Goal: Task Accomplishment & Management: Complete application form

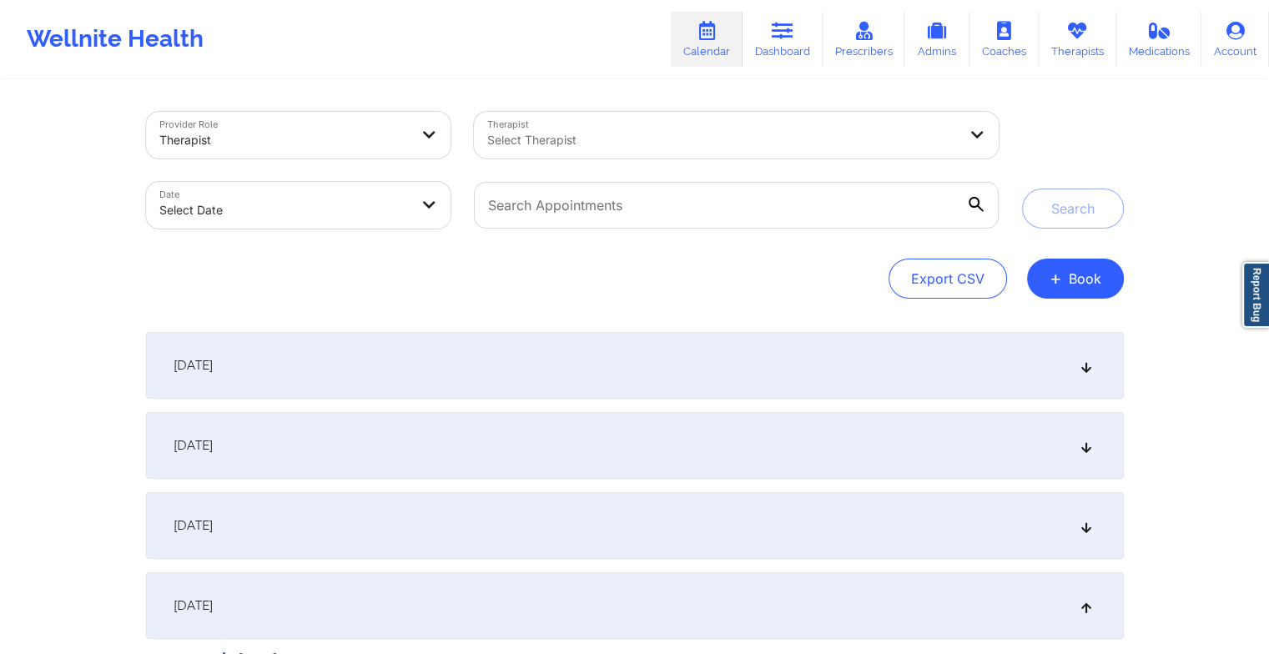
click at [541, 515] on div "[DATE]" at bounding box center [635, 525] width 978 height 67
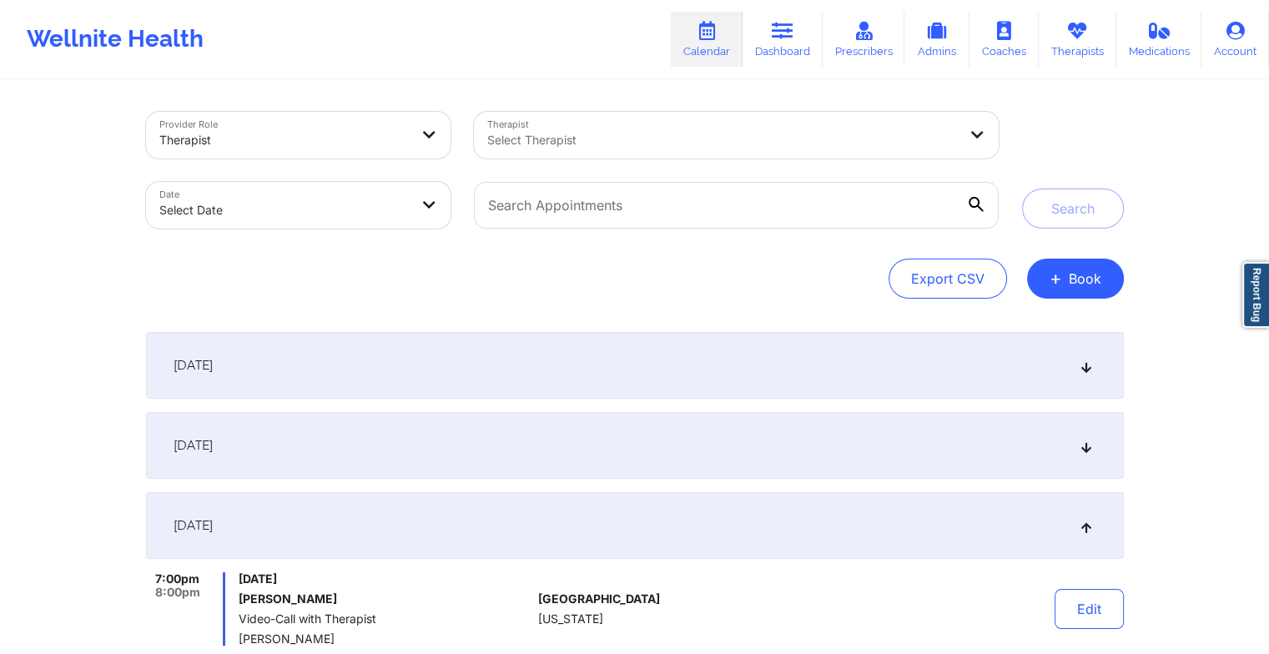
scroll to position [135, 0]
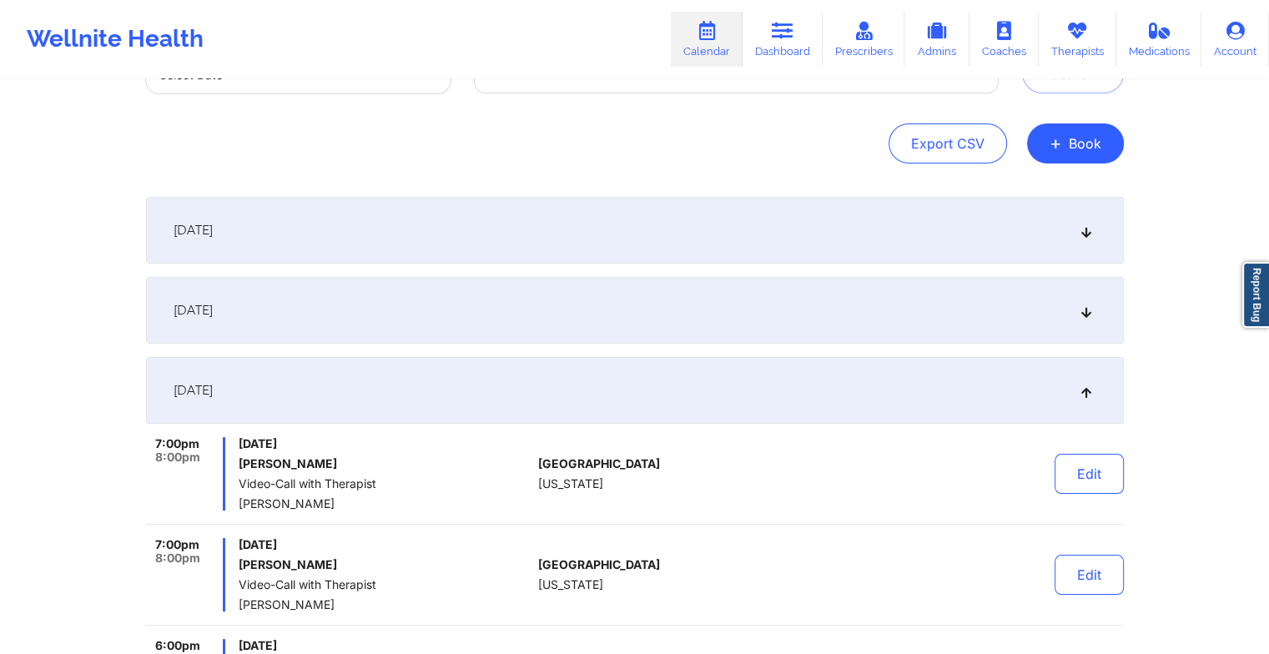
click at [544, 387] on div "[DATE]" at bounding box center [635, 390] width 978 height 67
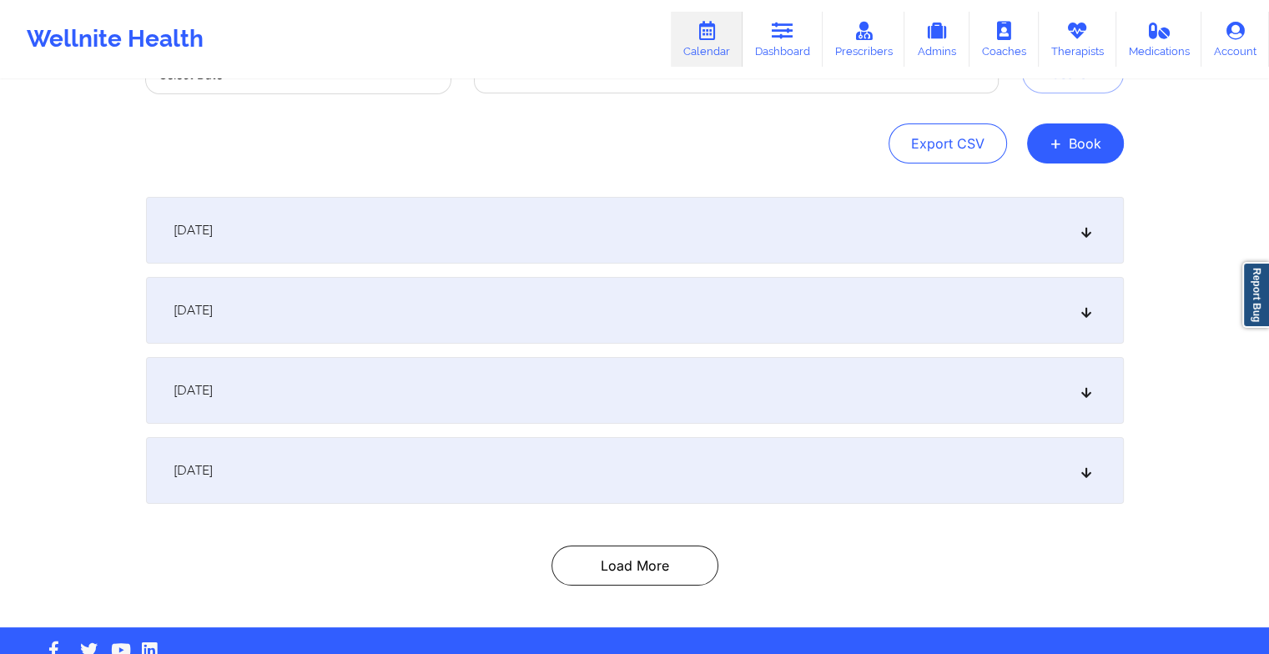
click at [544, 387] on div "[DATE]" at bounding box center [635, 390] width 978 height 67
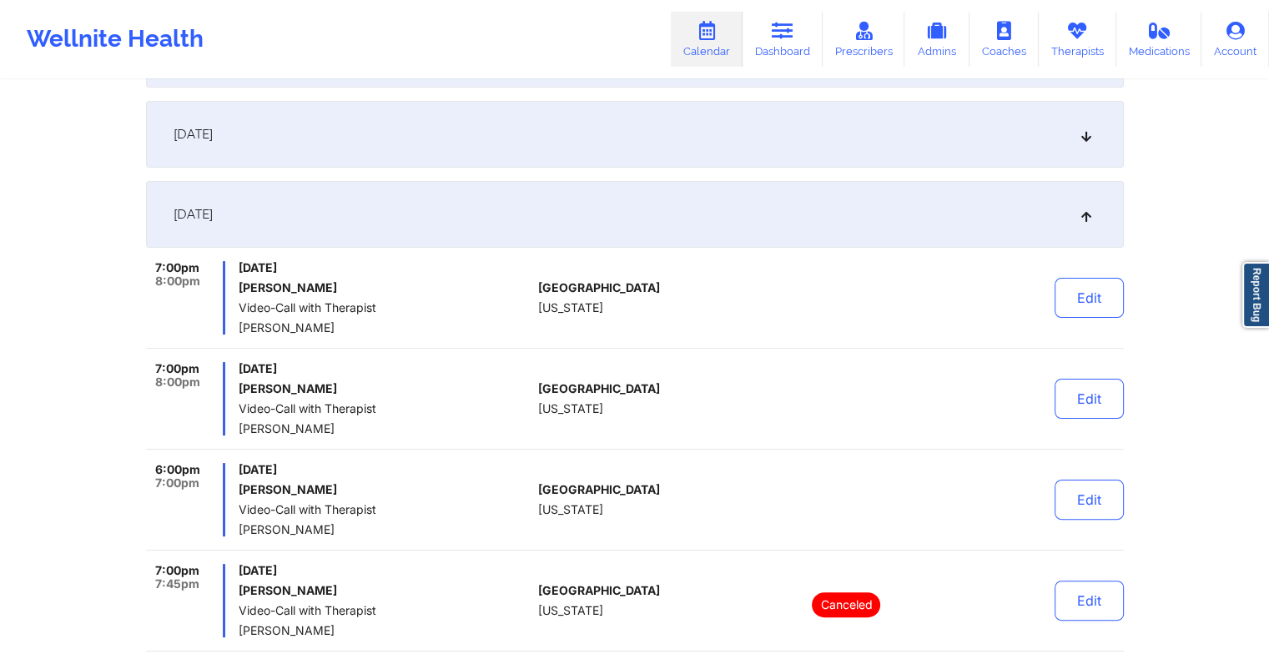
scroll to position [310, 0]
click at [853, 219] on div "[DATE]" at bounding box center [635, 215] width 978 height 67
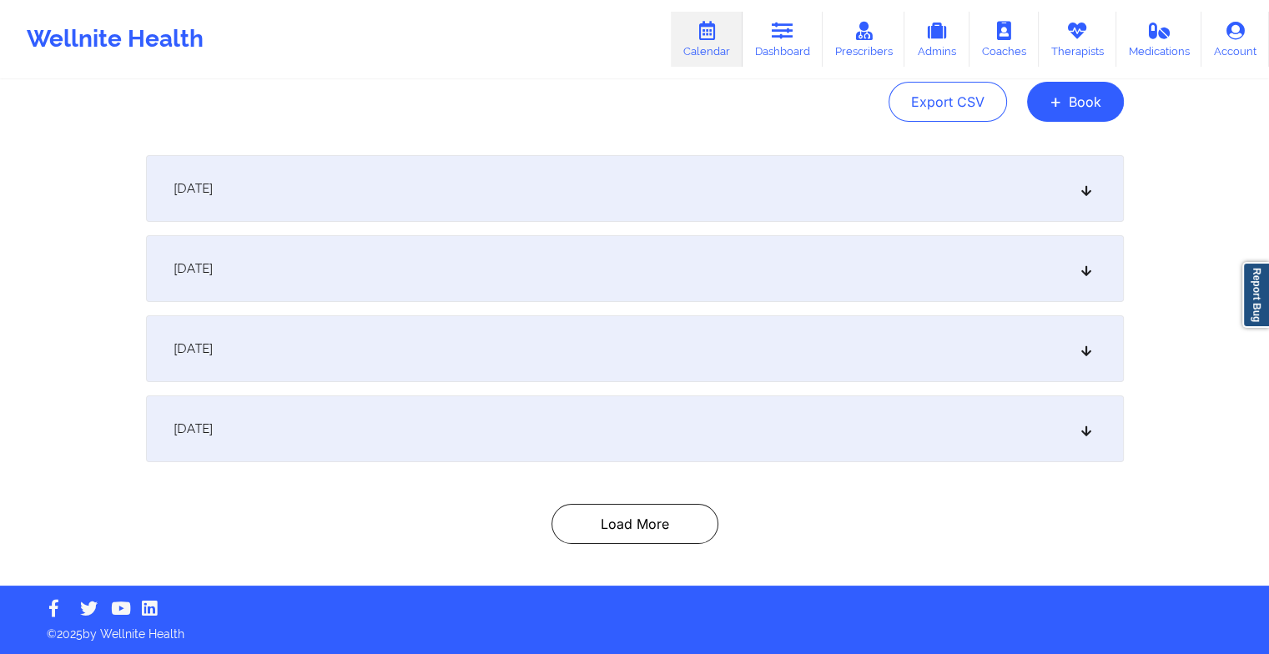
click at [749, 352] on div "[DATE]" at bounding box center [635, 348] width 978 height 67
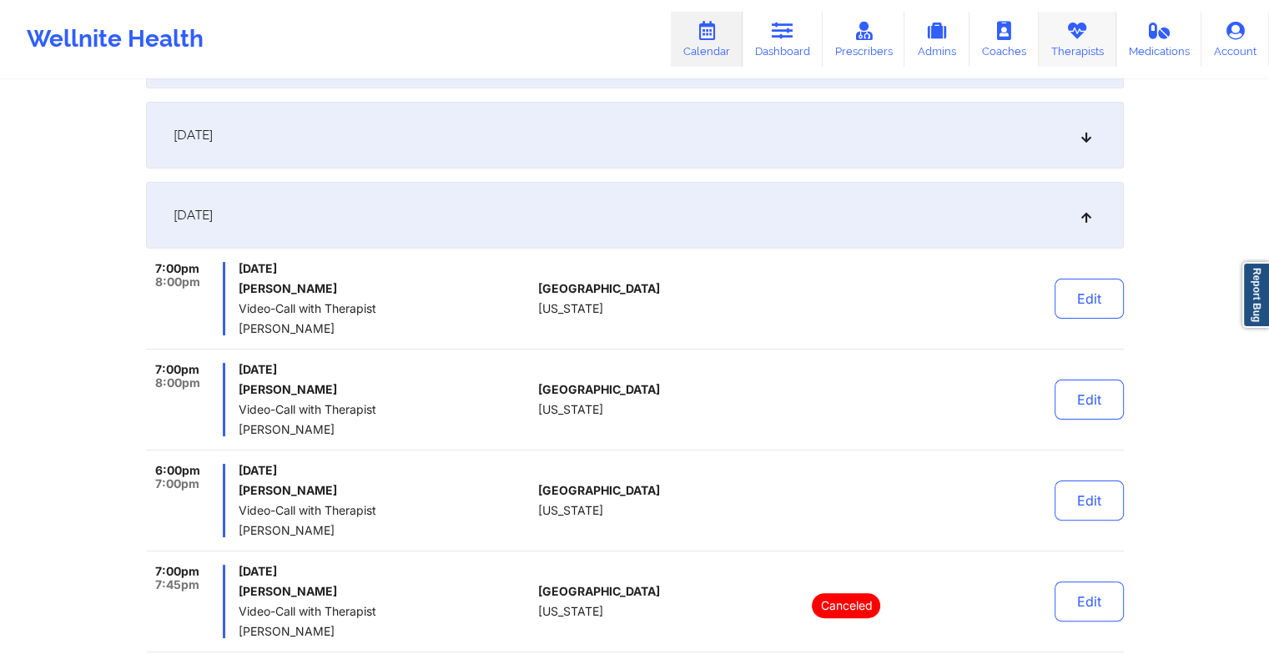
click at [1061, 57] on link "Therapists" at bounding box center [1078, 39] width 78 height 55
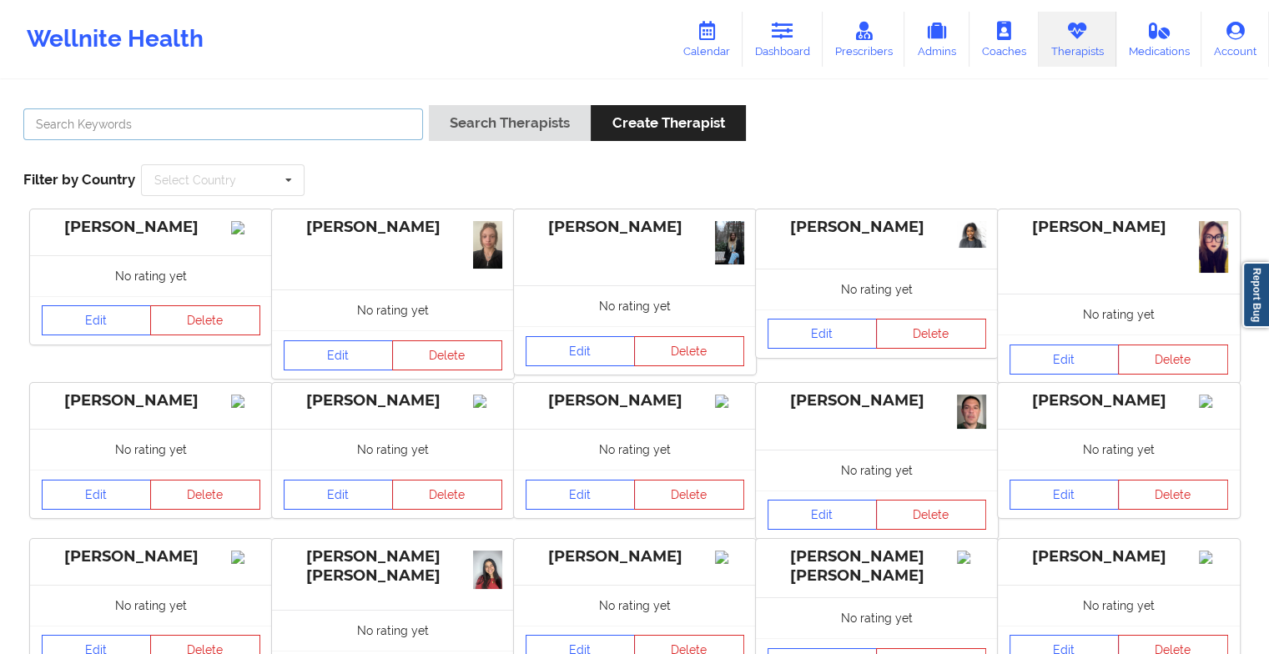
click at [68, 127] on input "text" at bounding box center [223, 124] width 400 height 32
paste input "[PERSON_NAME]"
type input "[PERSON_NAME]"
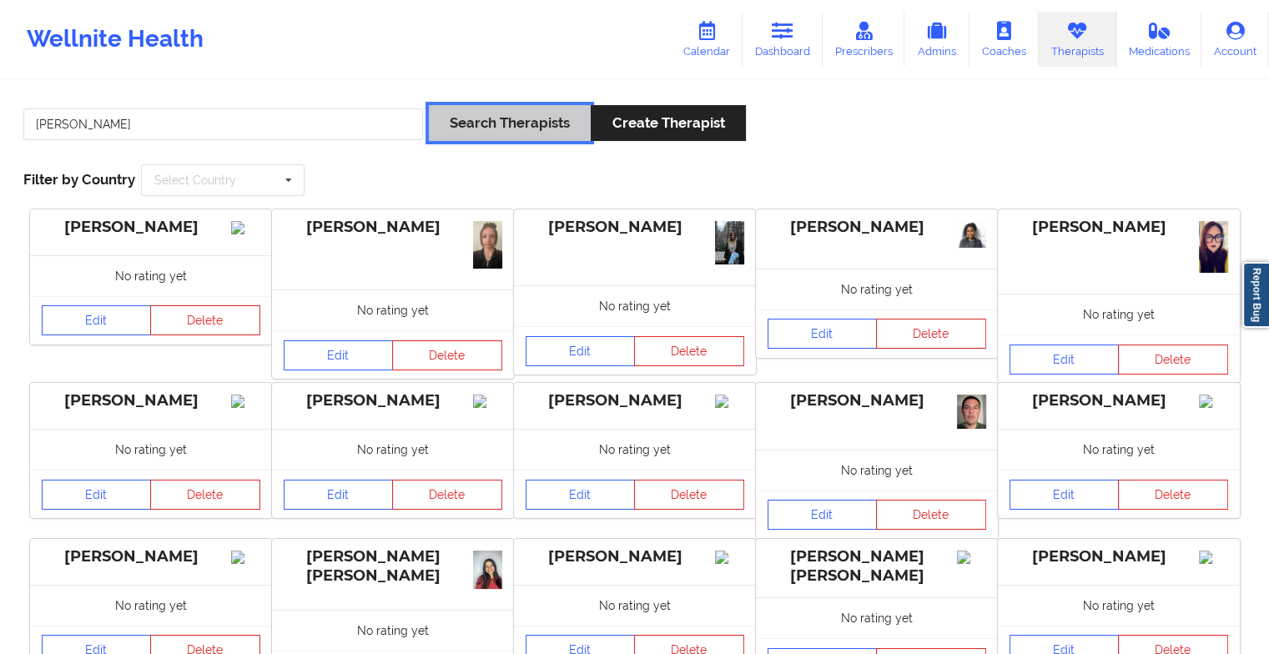
click at [516, 130] on button "Search Therapists" at bounding box center [510, 123] width 162 height 36
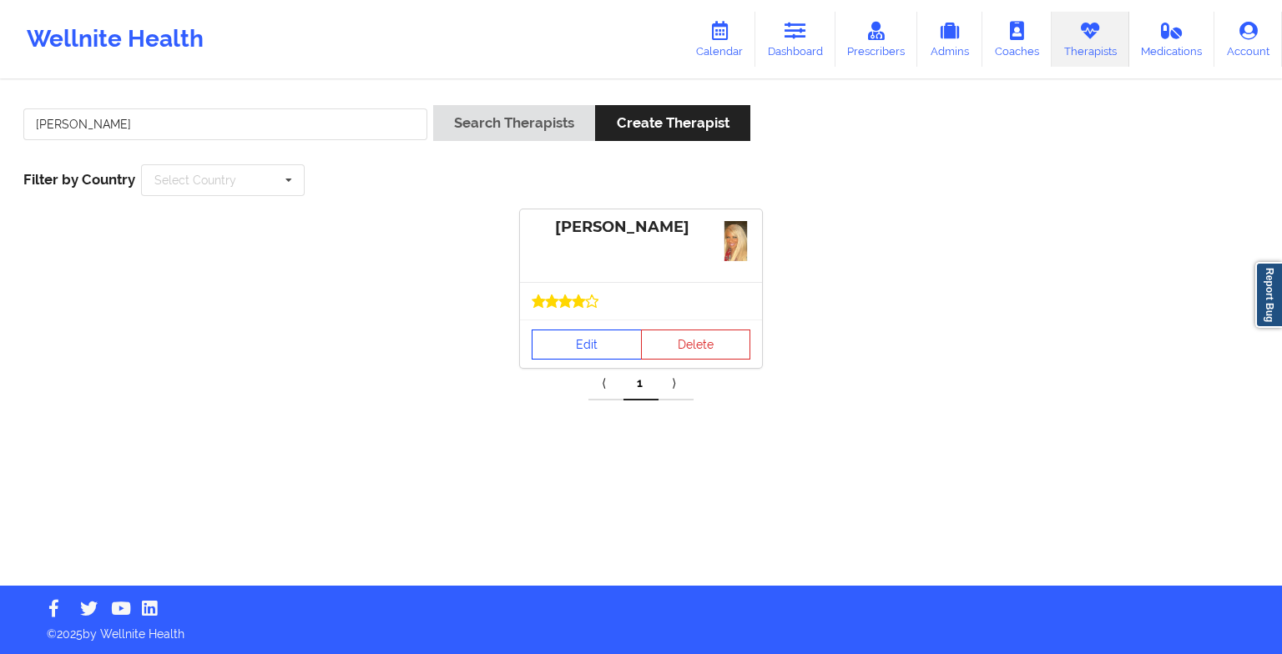
click at [566, 348] on link "Edit" at bounding box center [586, 345] width 110 height 30
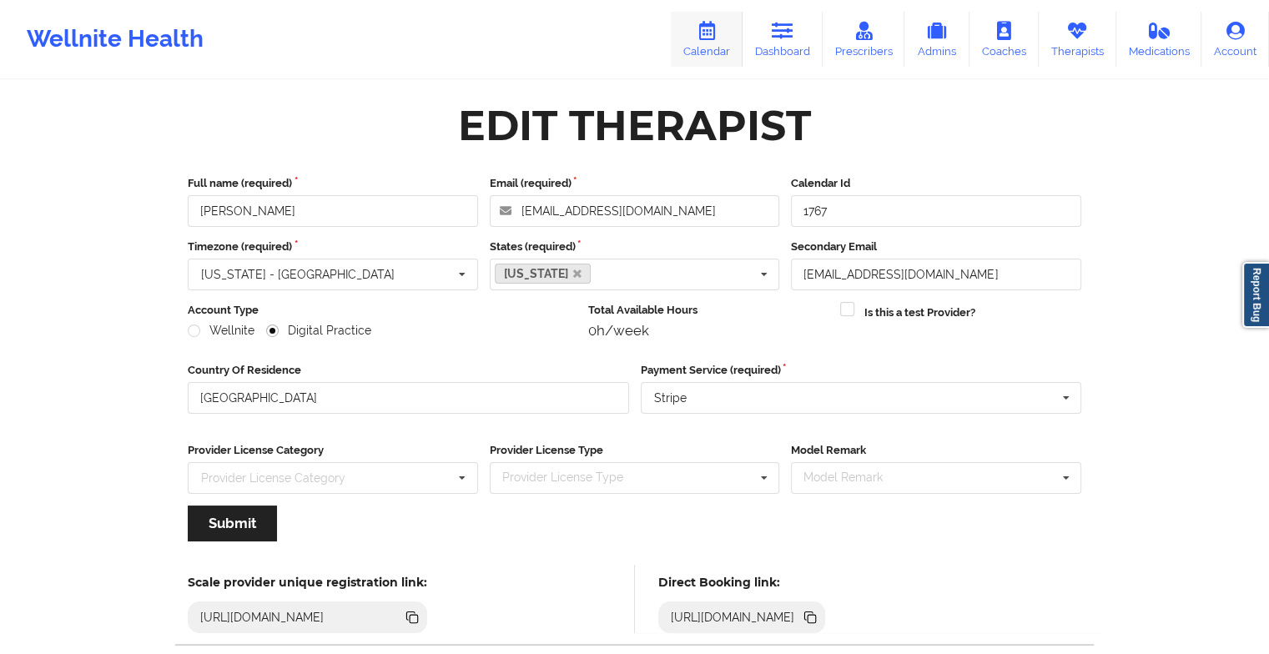
click at [721, 43] on link "Calendar" at bounding box center [707, 39] width 72 height 55
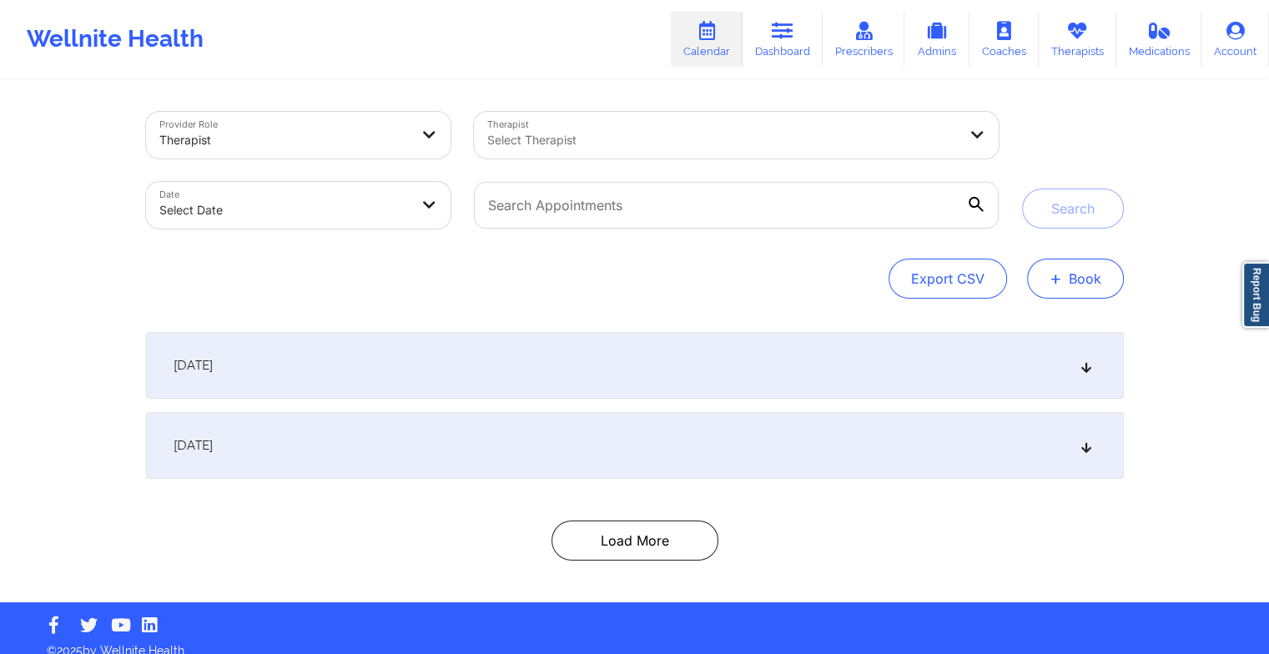
click at [1070, 295] on button "+ Book" at bounding box center [1075, 279] width 97 height 40
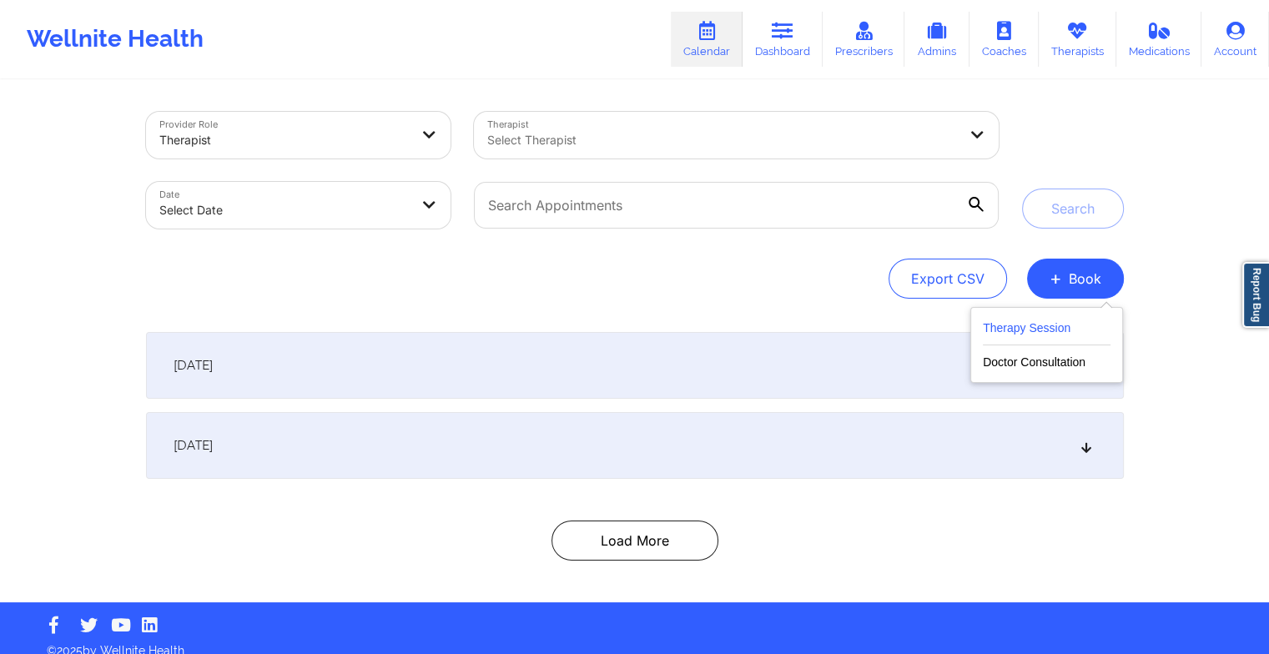
click at [1035, 330] on button "Therapy Session" at bounding box center [1047, 332] width 128 height 28
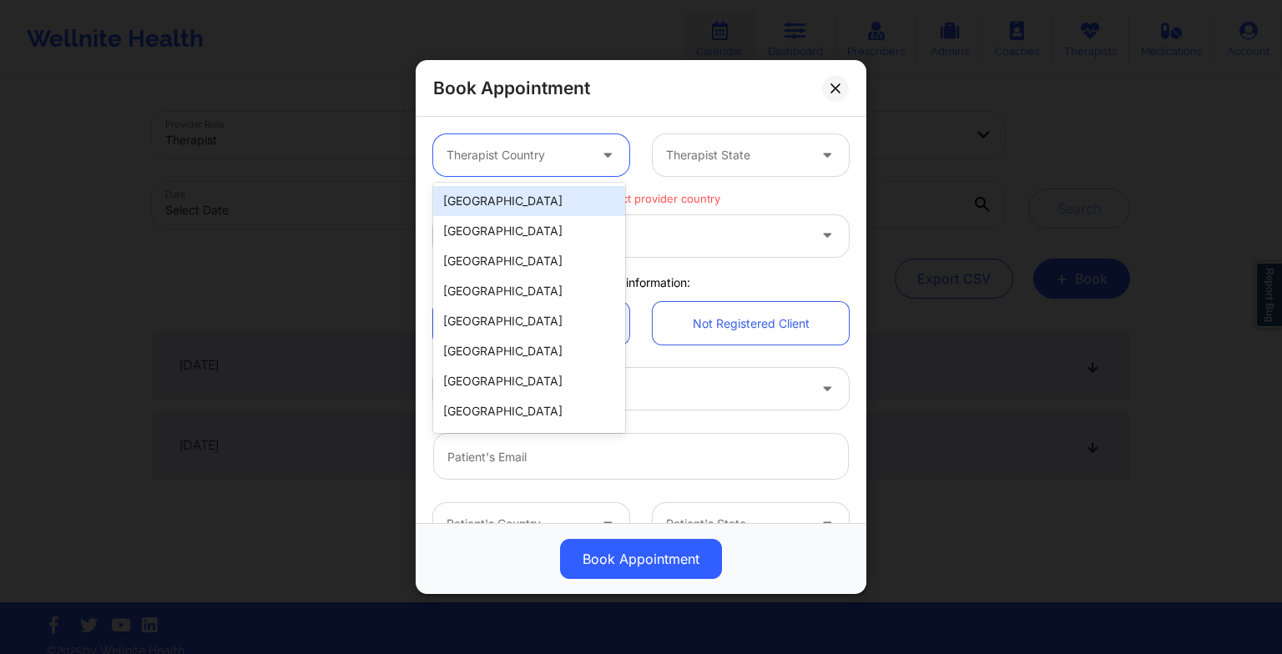
click at [577, 155] on div at bounding box center [516, 155] width 141 height 20
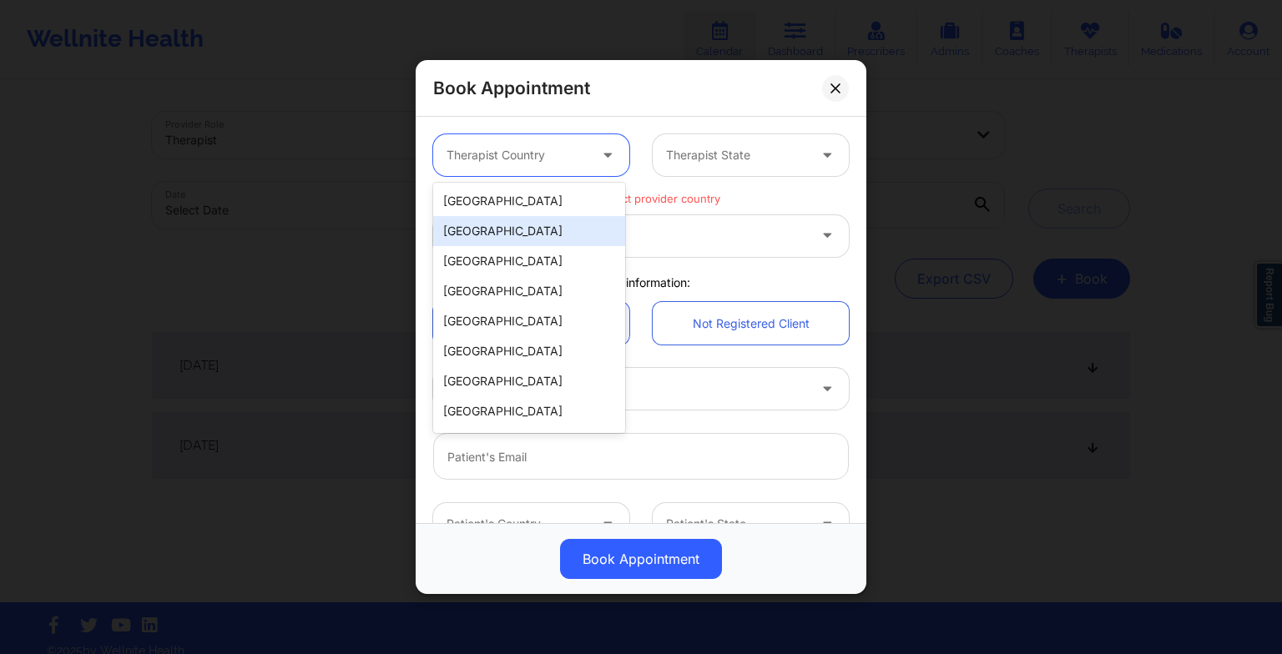
click at [541, 216] on div "[GEOGRAPHIC_DATA]" at bounding box center [529, 231] width 192 height 30
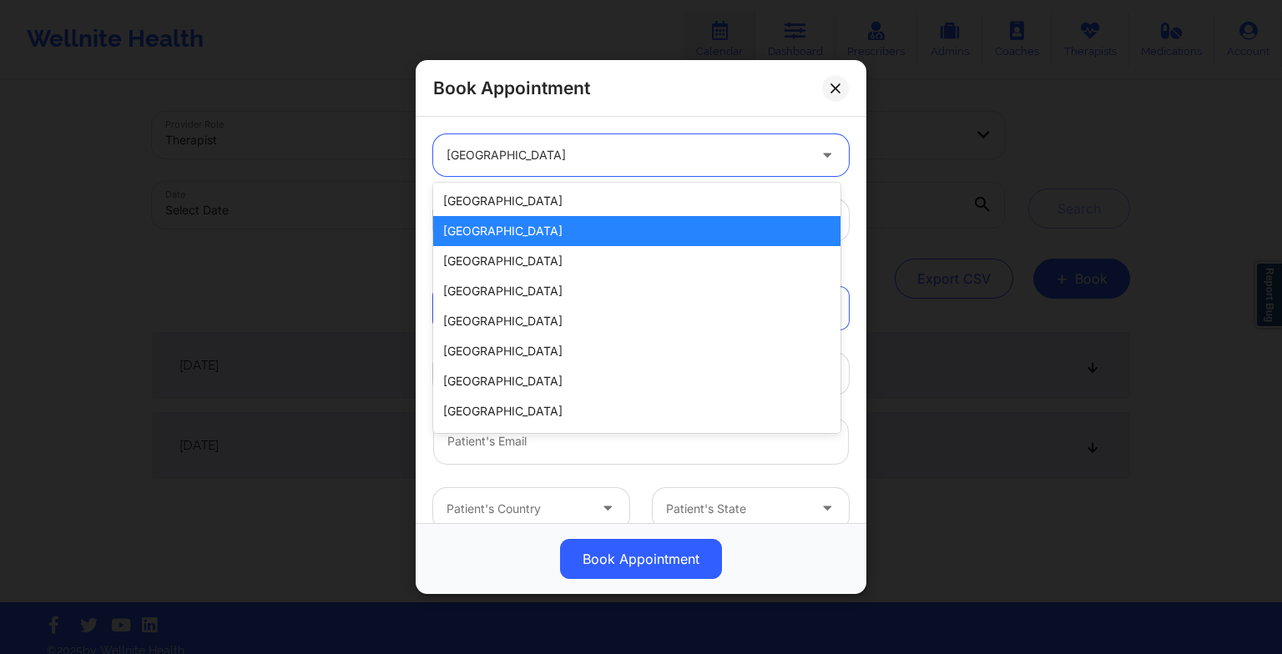
click at [529, 168] on div "[GEOGRAPHIC_DATA]" at bounding box center [626, 155] width 360 height 42
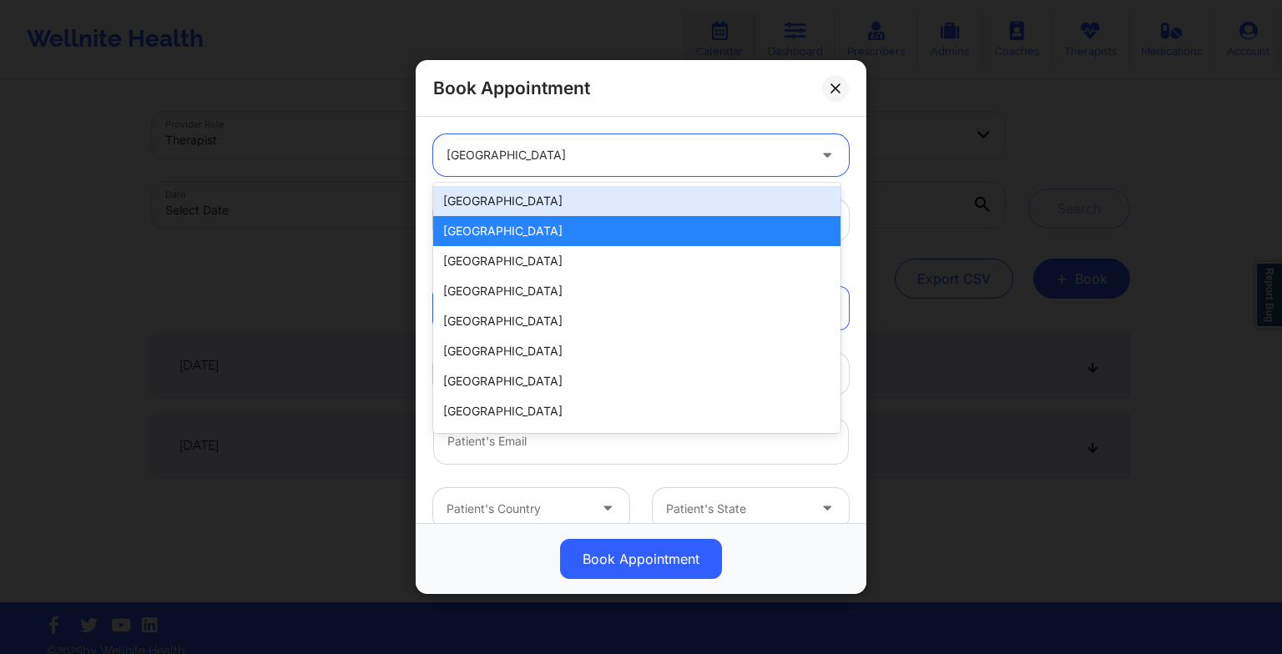
click at [528, 210] on div "[GEOGRAPHIC_DATA]" at bounding box center [636, 201] width 407 height 30
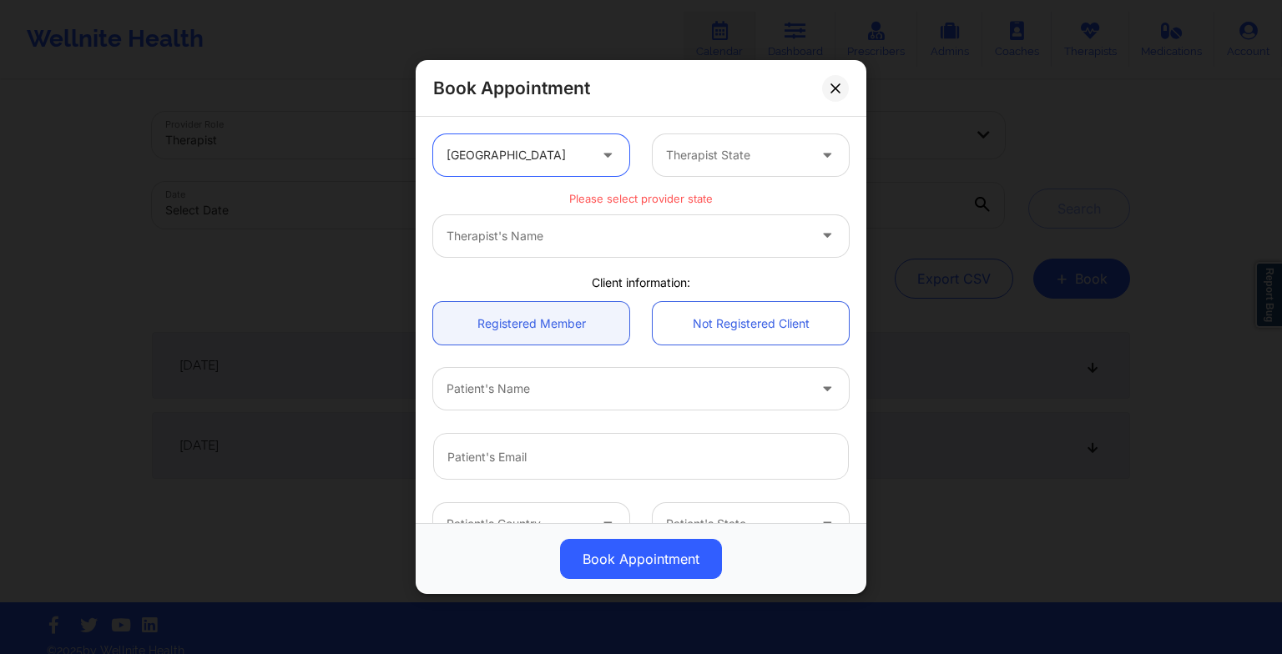
click at [718, 149] on div at bounding box center [736, 155] width 141 height 20
type input "flo"
click at [701, 199] on div "[US_STATE]" at bounding box center [744, 201] width 192 height 30
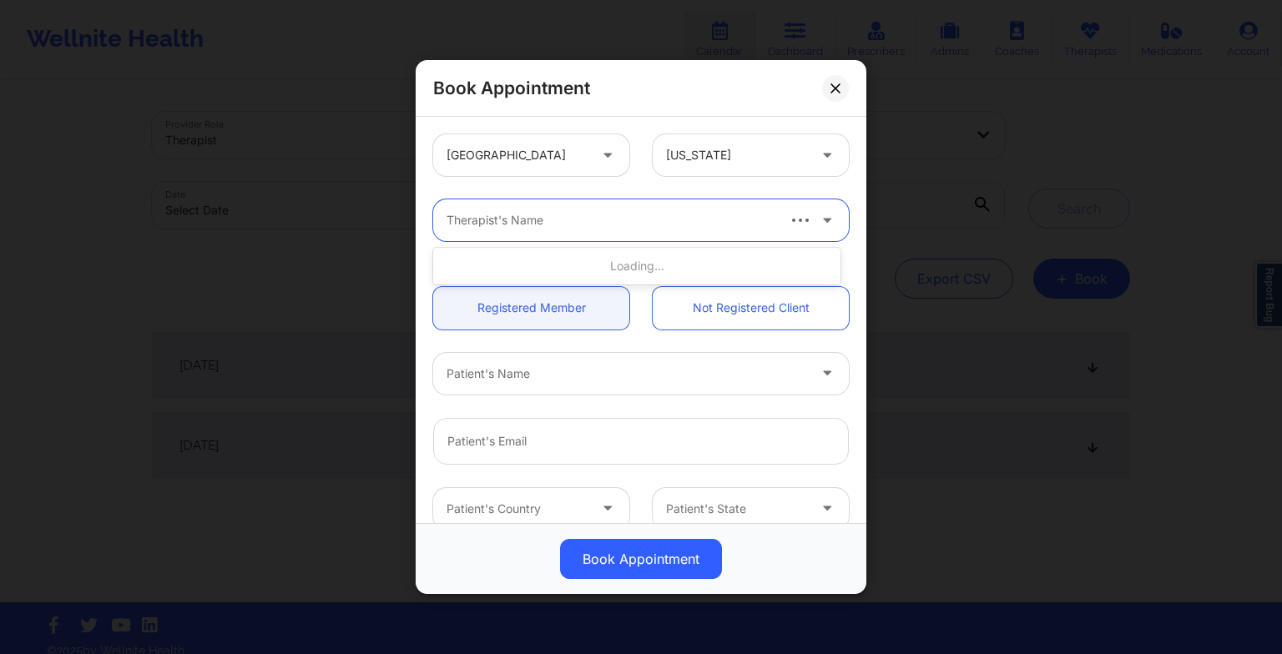
click at [449, 219] on input "text" at bounding box center [447, 220] width 3 height 17
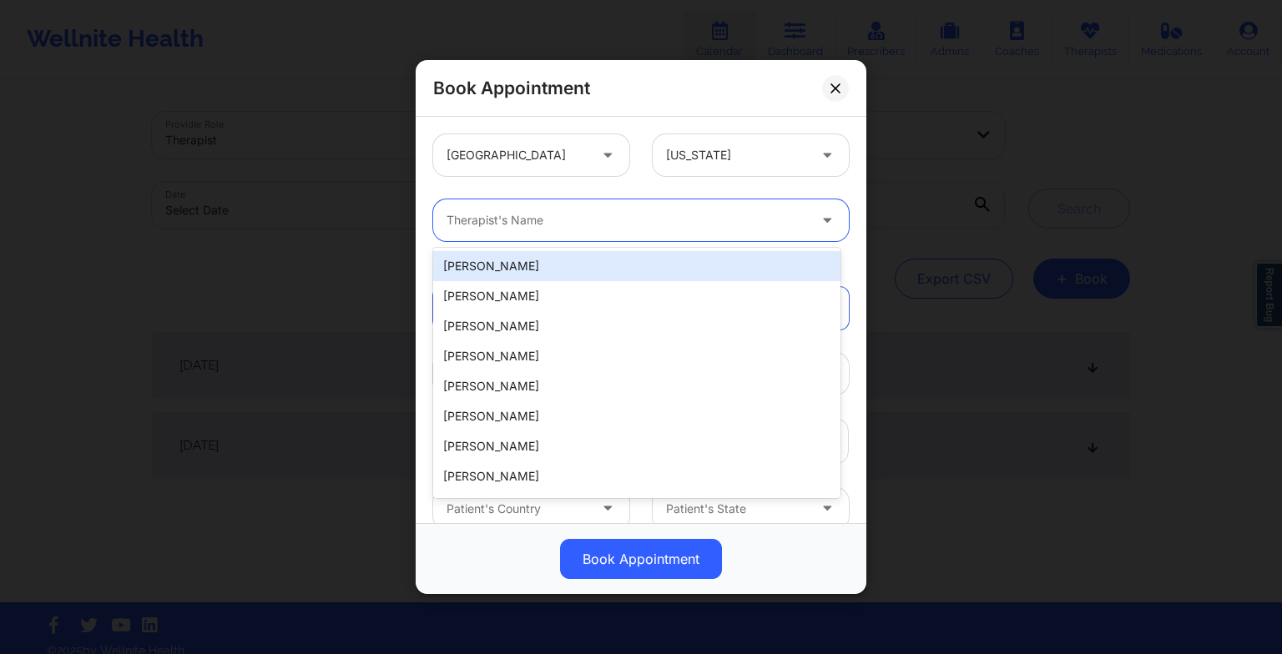
paste input "[PERSON_NAME]"
type input "[PERSON_NAME]"
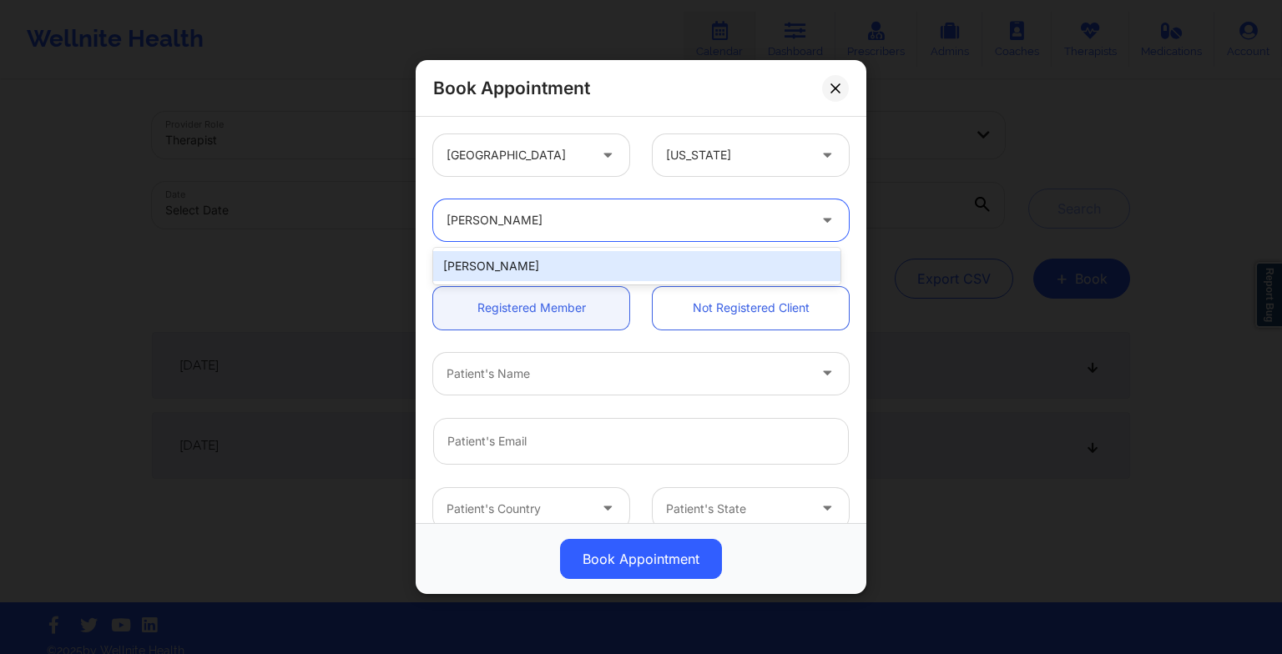
click at [570, 264] on div "[PERSON_NAME]" at bounding box center [636, 266] width 407 height 30
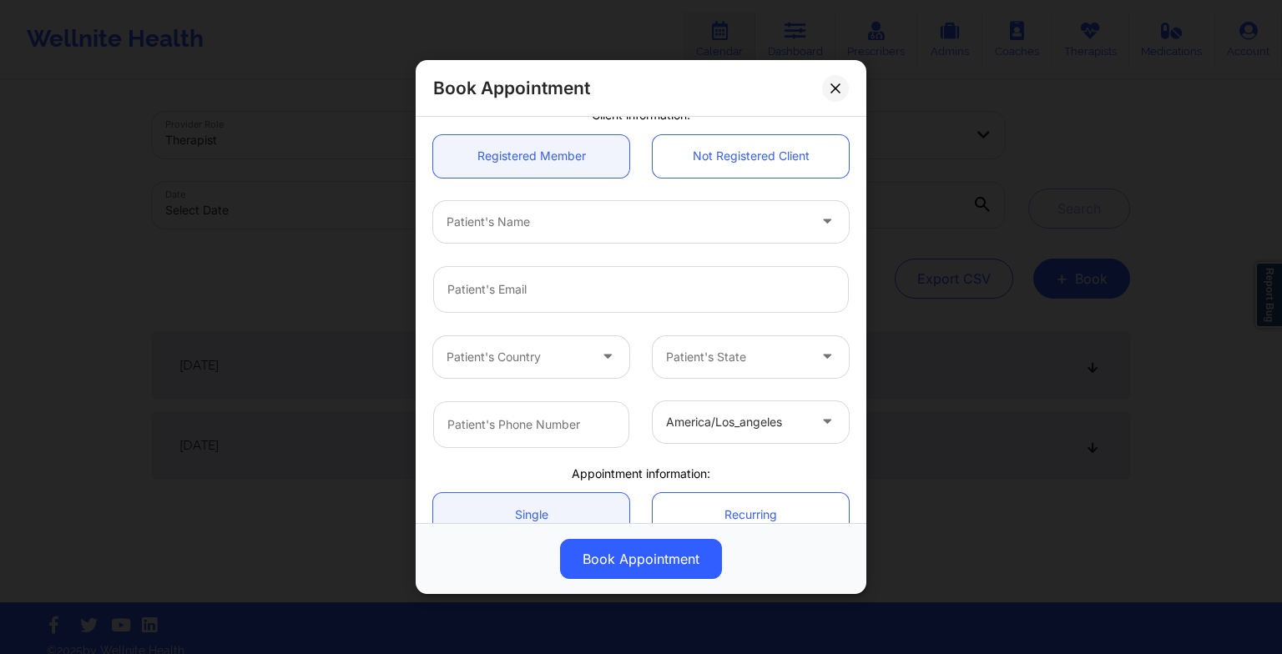
scroll to position [170, 0]
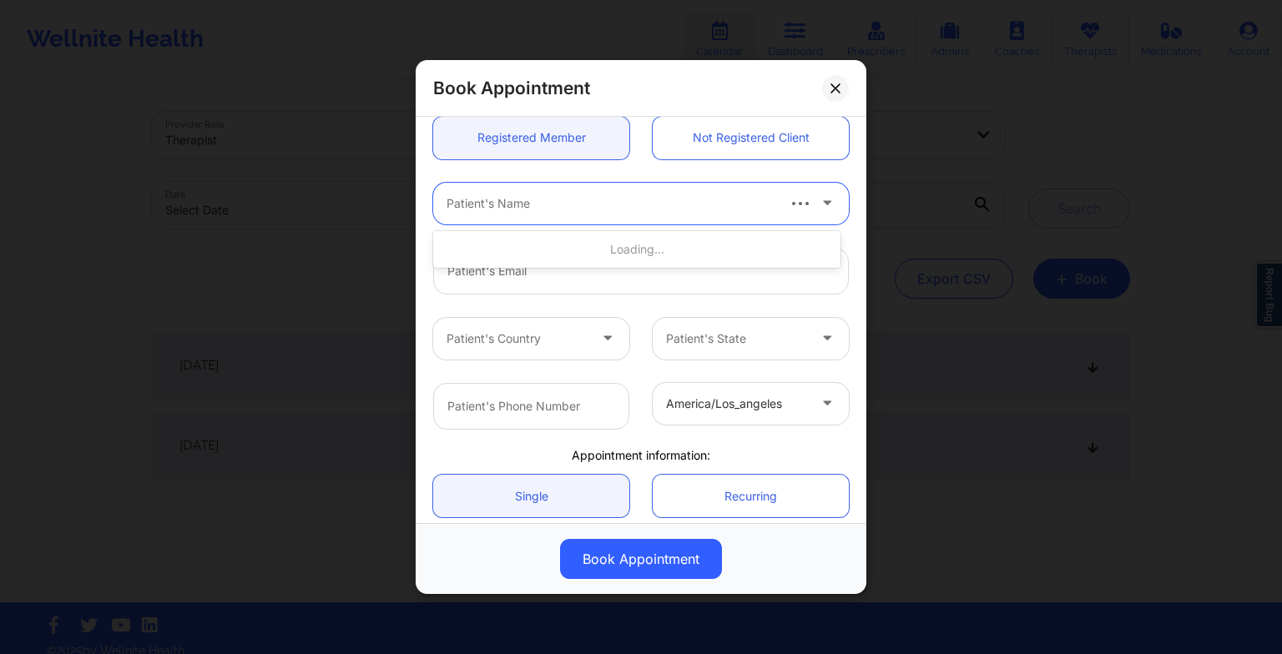
click at [480, 196] on div at bounding box center [609, 204] width 327 height 20
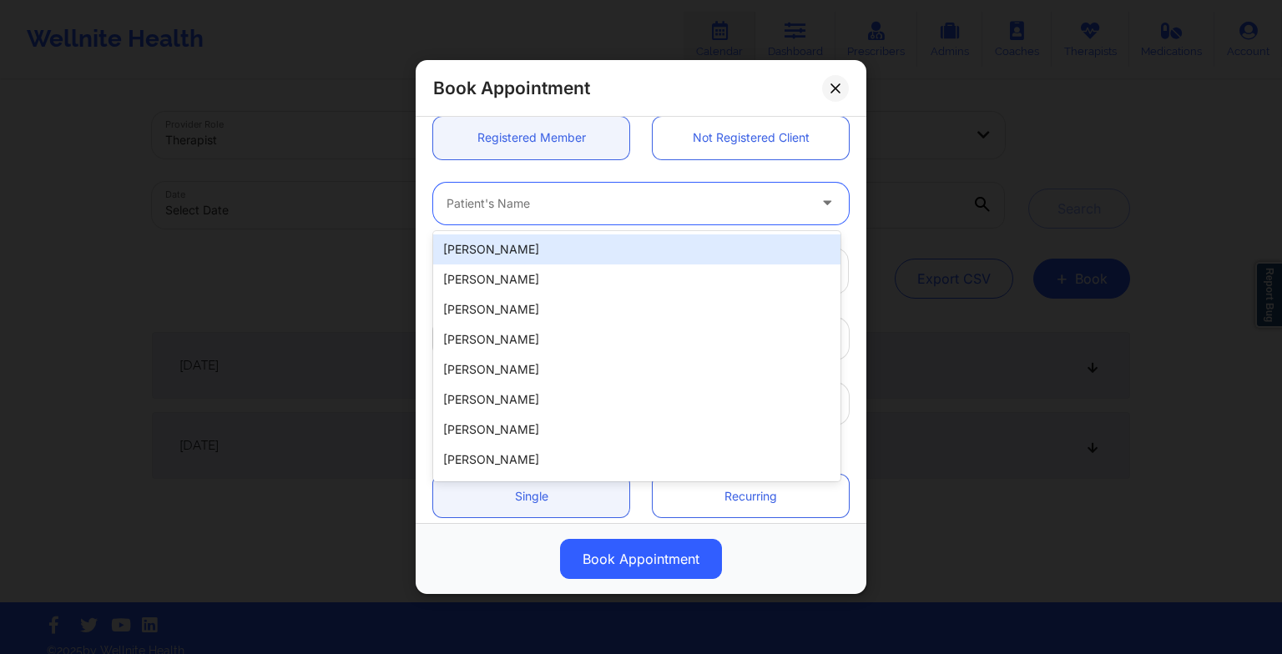
paste input "[PERSON_NAME]"
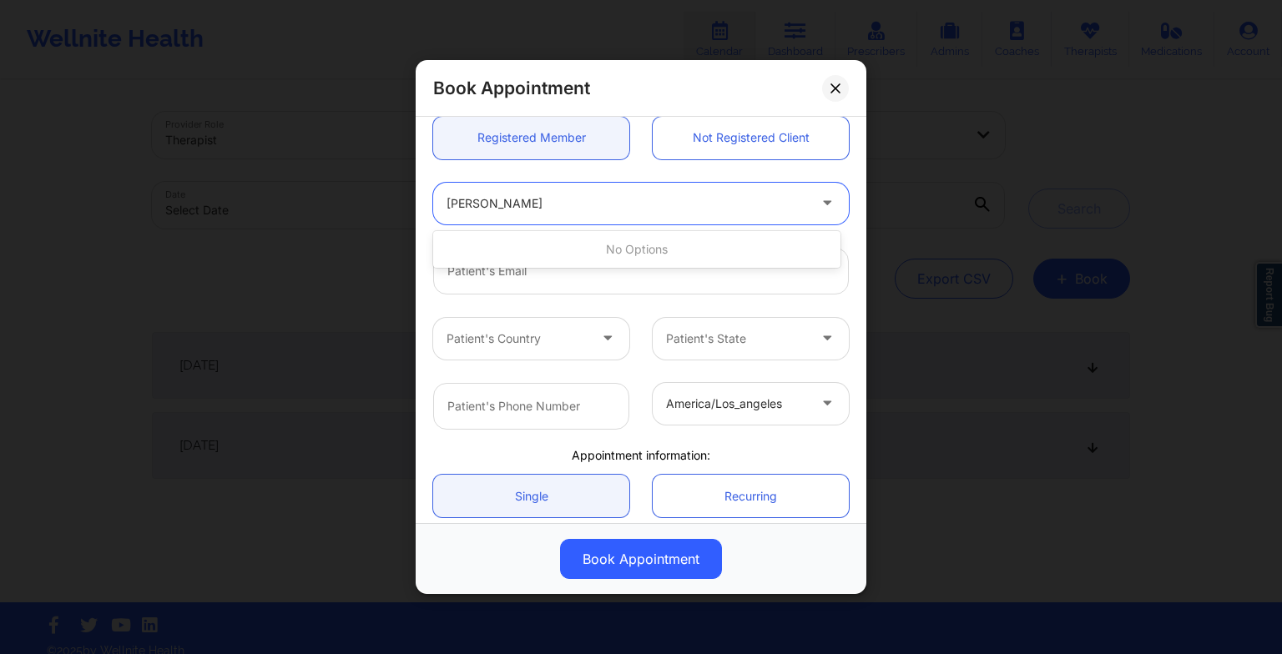
type input "[PERSON_NAME]"
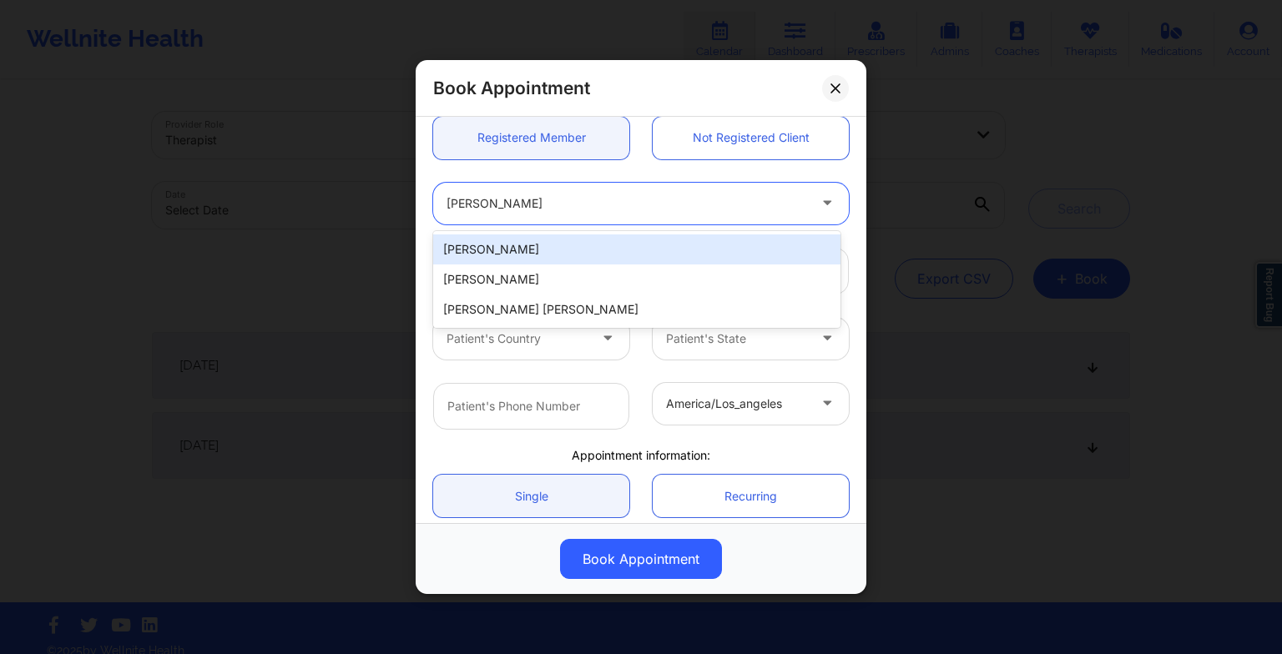
click at [549, 247] on div "[PERSON_NAME]" at bounding box center [636, 249] width 407 height 30
type input "[EMAIL_ADDRESS][DOMAIN_NAME]"
type input "[PHONE_NUMBER]"
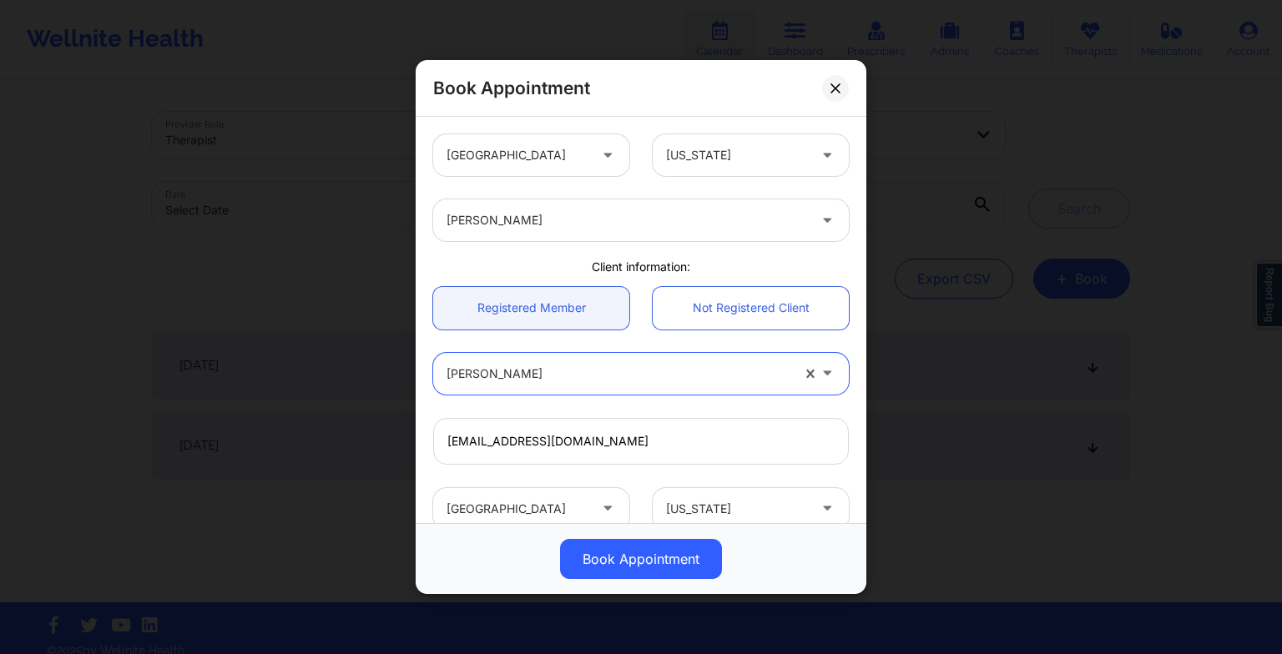
scroll to position [311, 0]
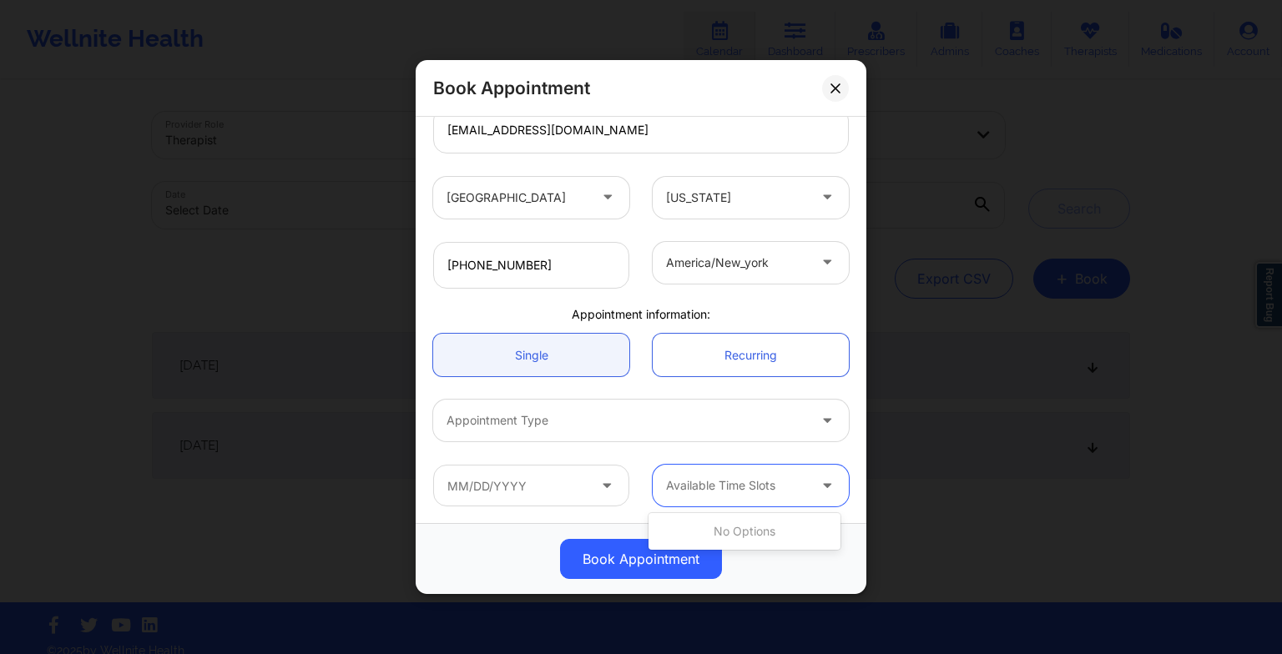
click at [737, 493] on div at bounding box center [736, 486] width 141 height 20
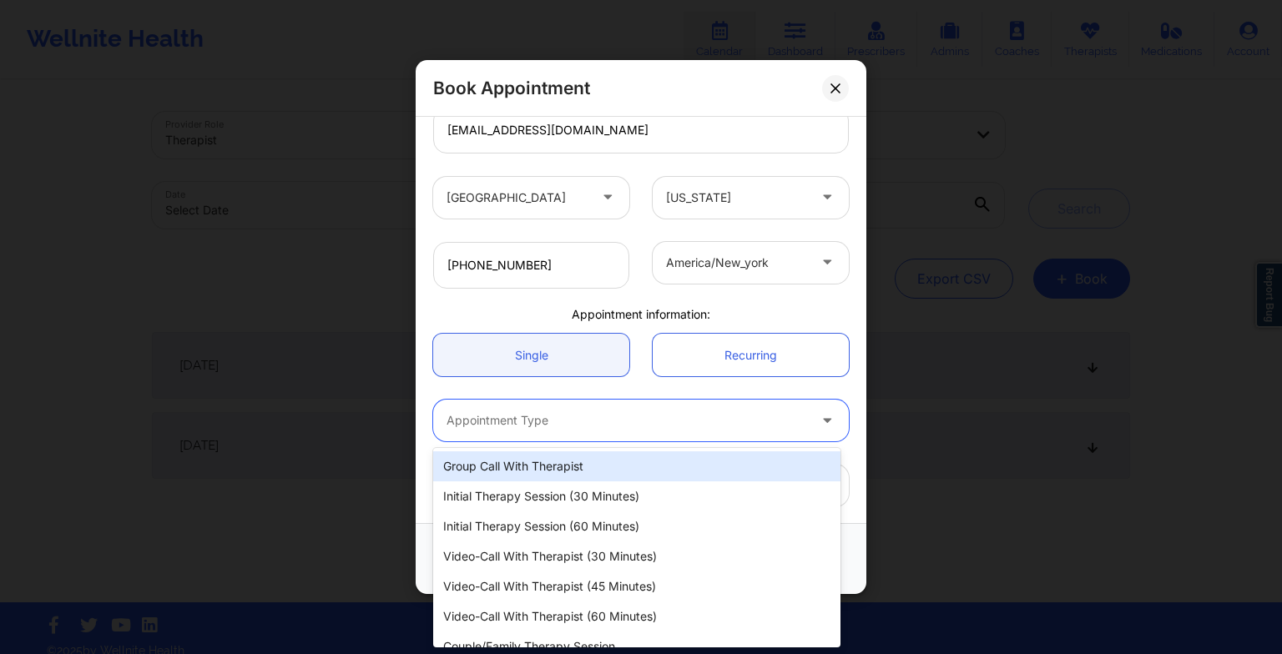
click at [591, 408] on div "Appointment Type" at bounding box center [620, 421] width 375 height 42
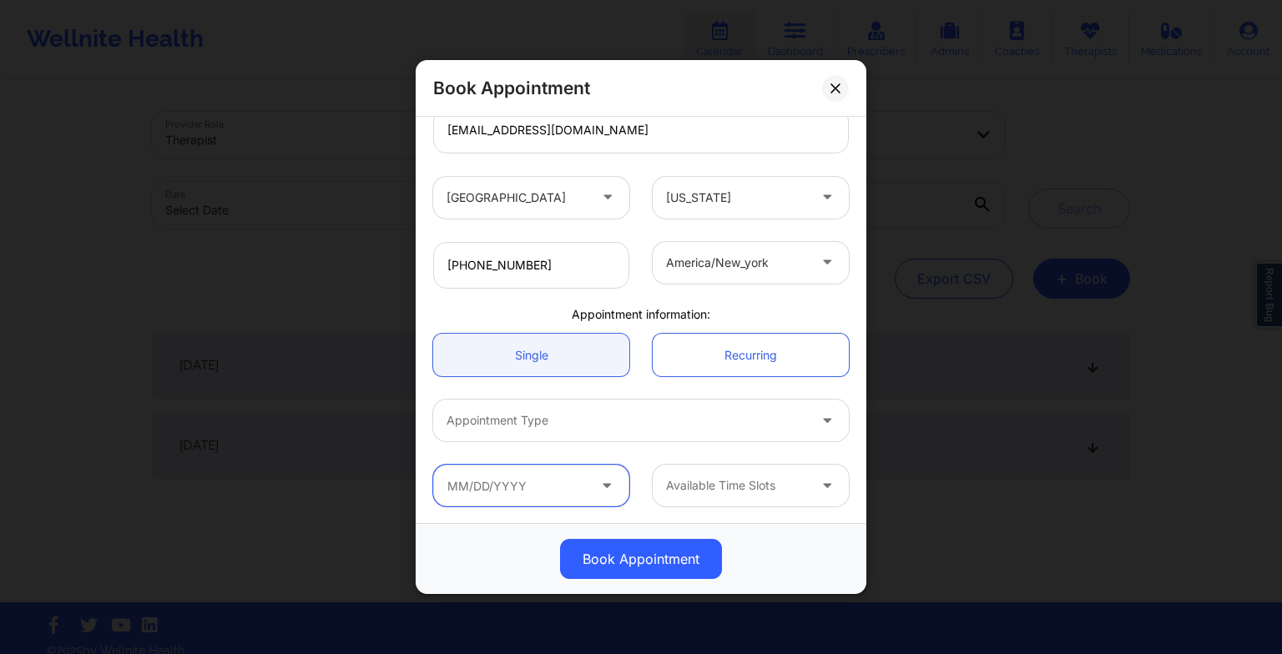
click at [504, 484] on input "text" at bounding box center [531, 486] width 196 height 42
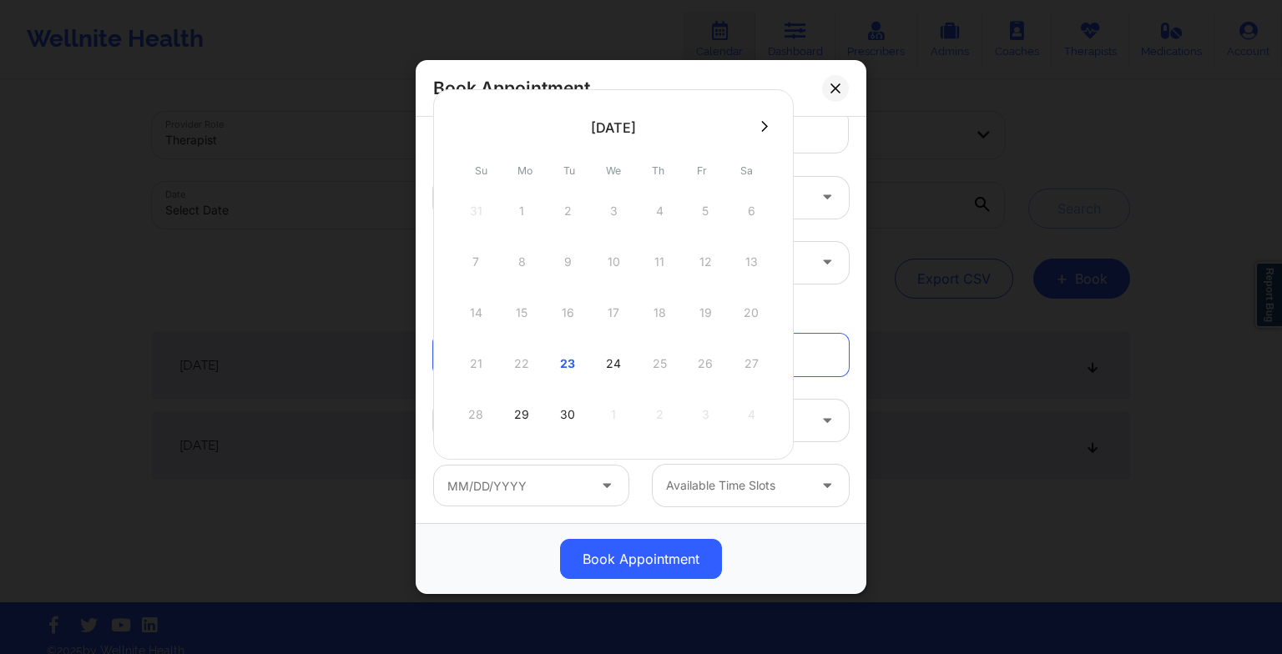
click at [509, 358] on div "21 22 23 24 25 26 27" at bounding box center [613, 363] width 317 height 47
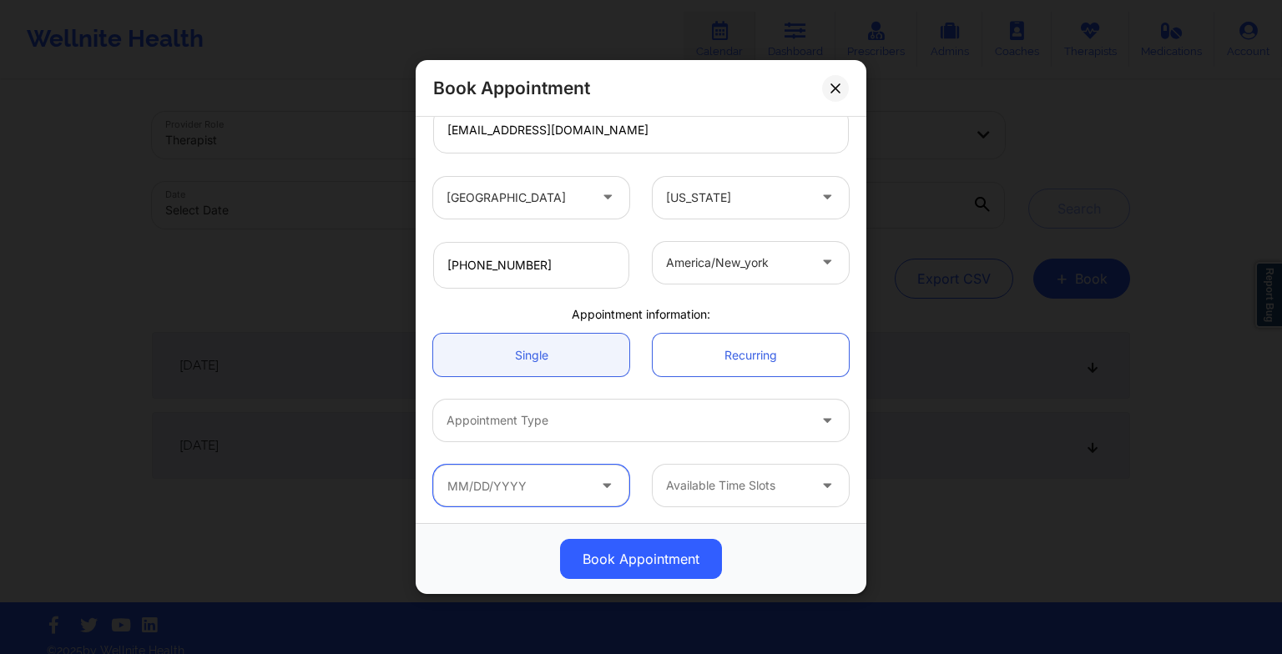
click at [511, 477] on input "text" at bounding box center [531, 486] width 196 height 42
click at [627, 501] on div at bounding box center [530, 486] width 219 height 42
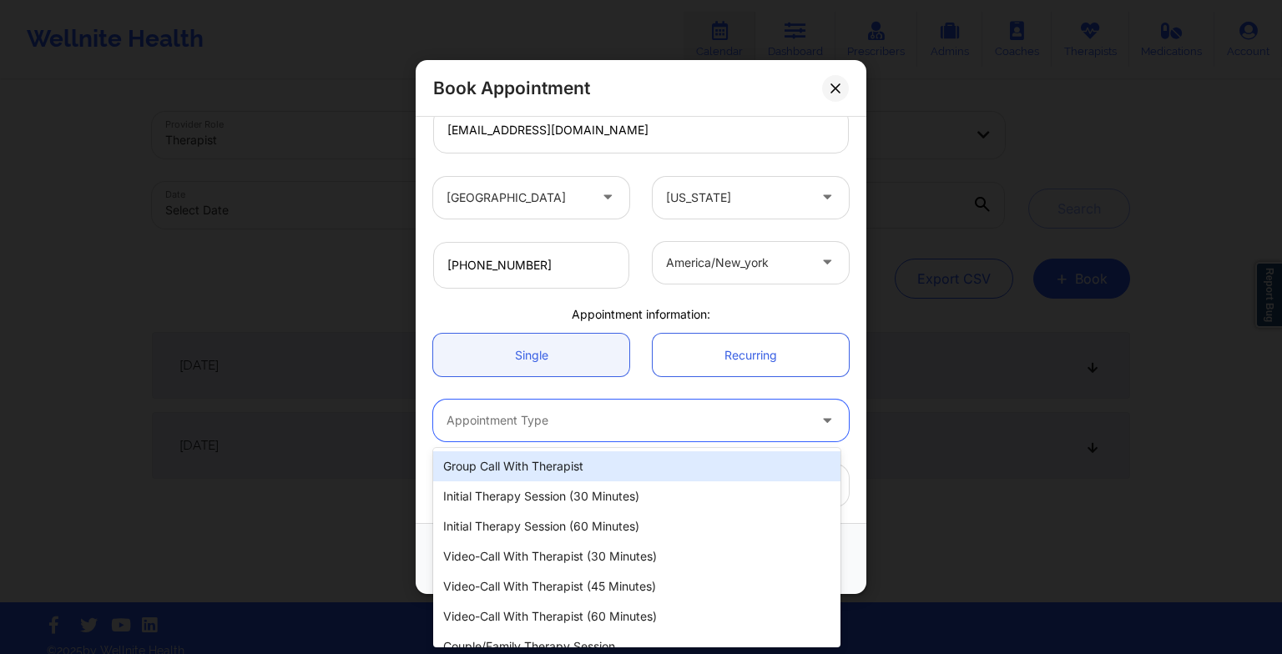
click at [551, 414] on div at bounding box center [626, 421] width 360 height 20
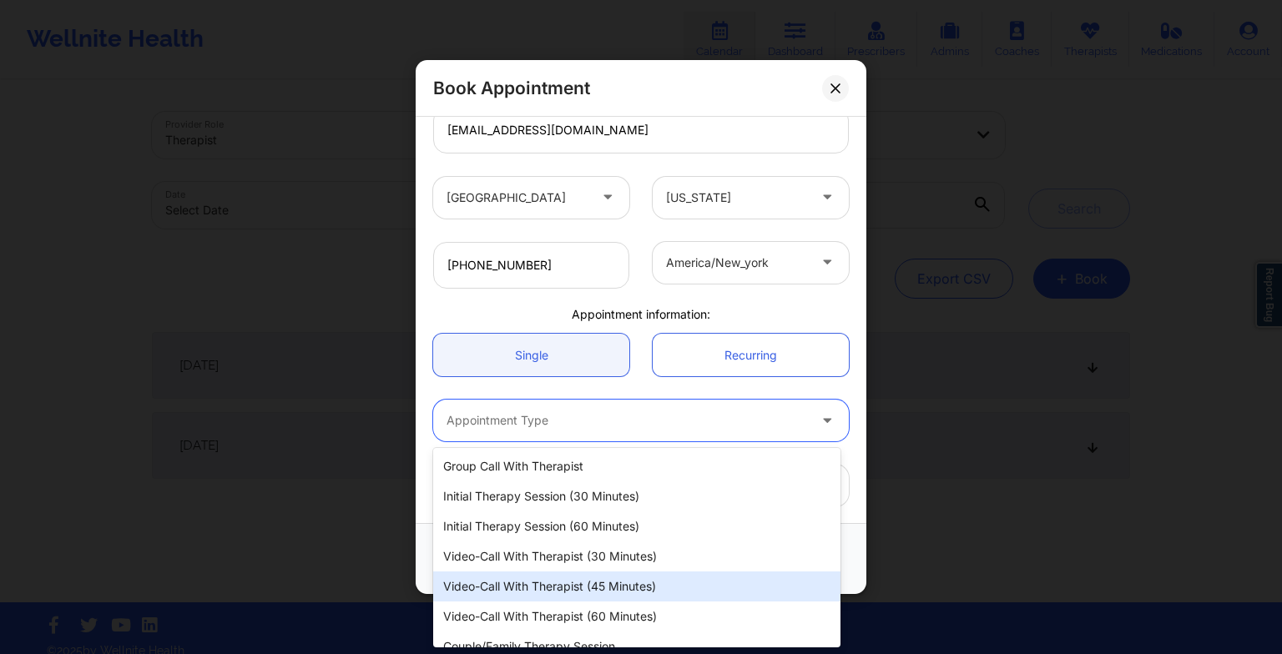
scroll to position [17, 0]
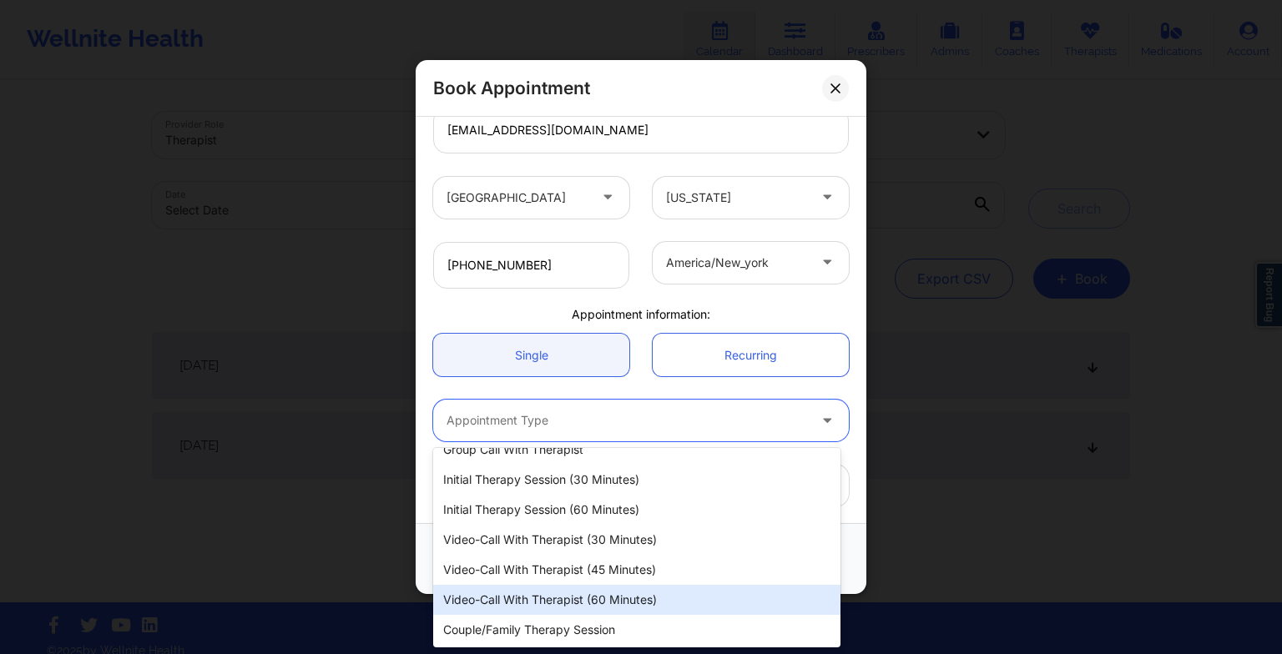
click at [544, 596] on div "Video-Call with Therapist (60 minutes)" at bounding box center [636, 600] width 407 height 30
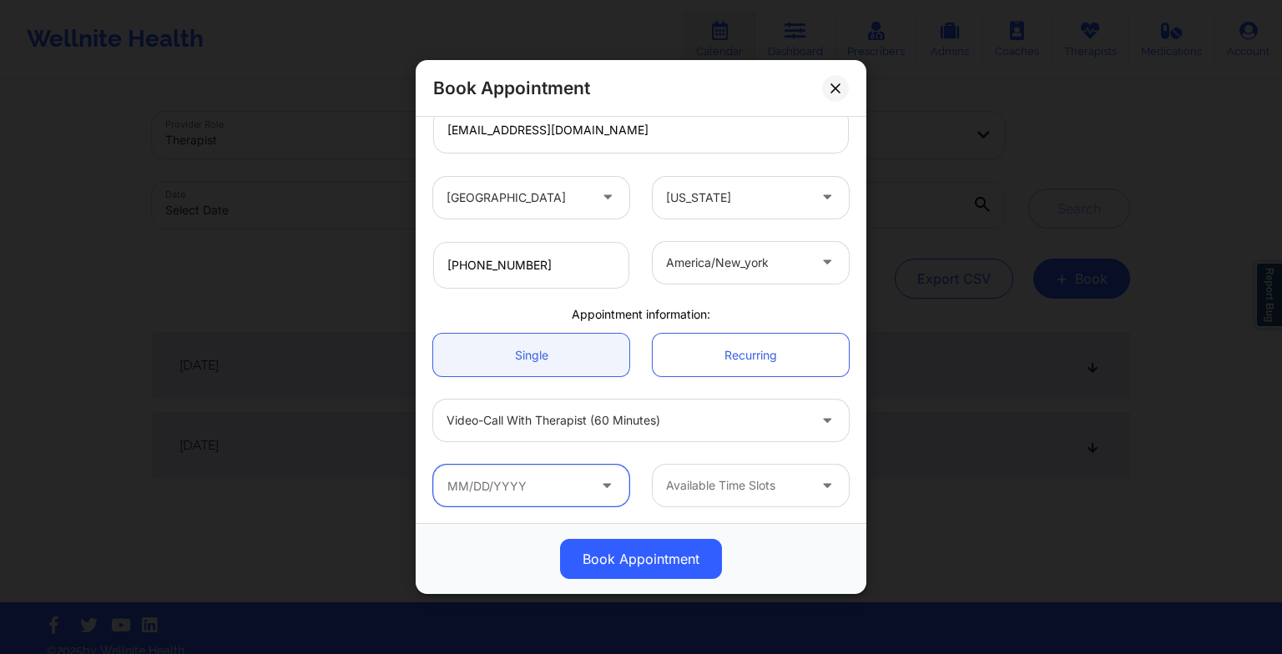
click at [514, 487] on input "text" at bounding box center [531, 486] width 196 height 42
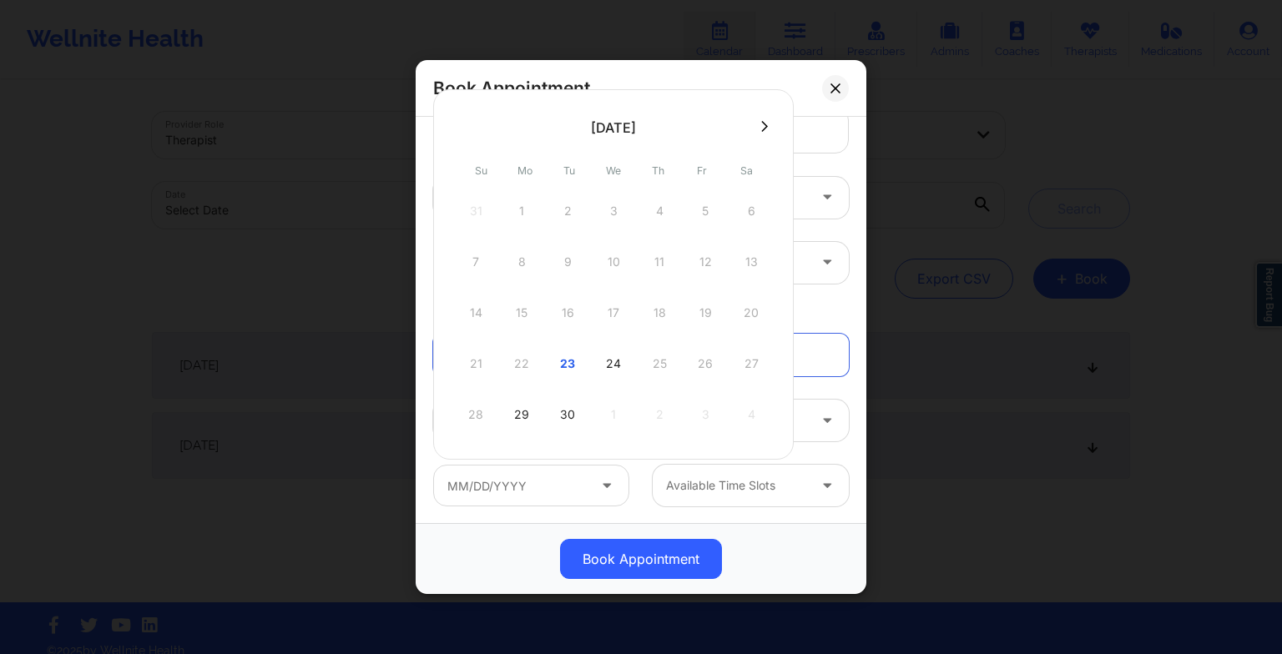
click at [524, 365] on div "21 22 23 24 25 26 27" at bounding box center [613, 363] width 317 height 47
click at [834, 80] on button at bounding box center [835, 87] width 27 height 27
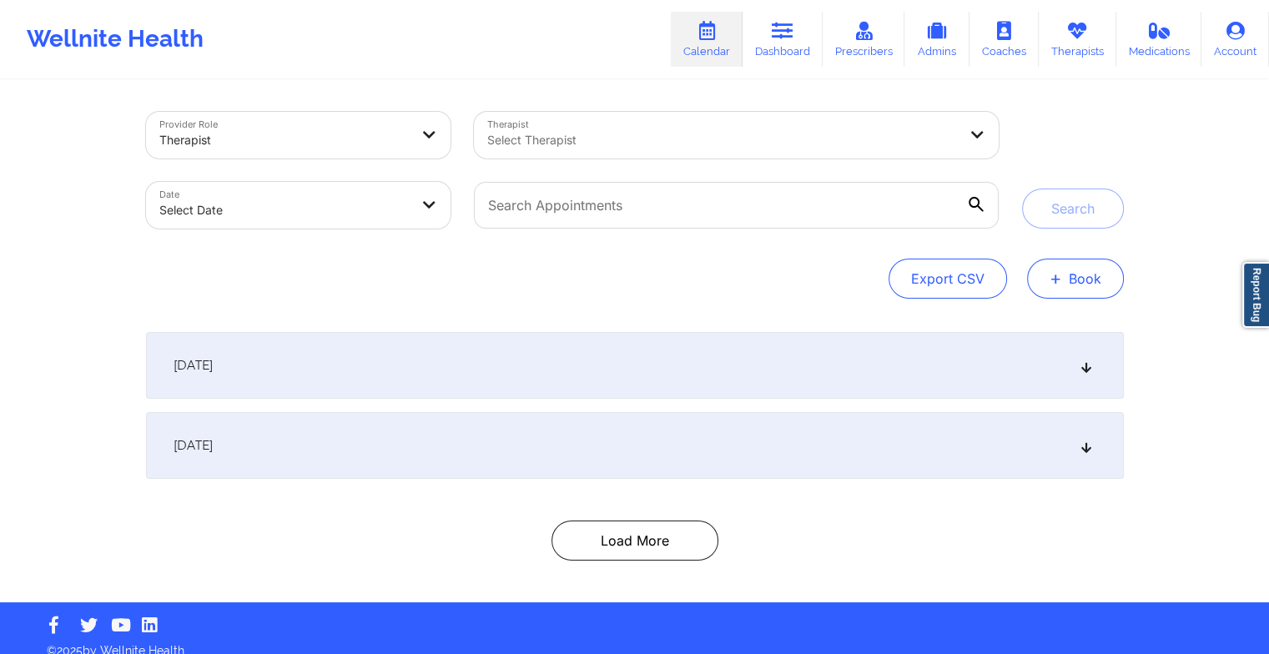
click at [1061, 290] on button "+ Book" at bounding box center [1075, 279] width 97 height 40
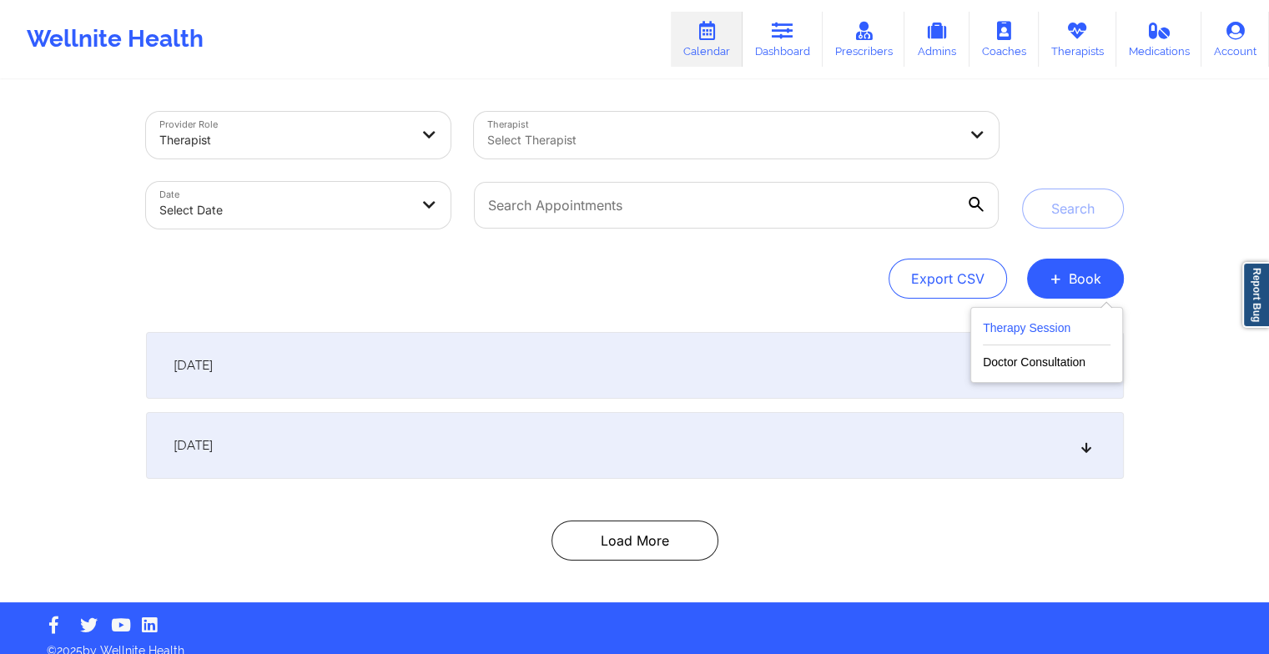
click at [1054, 326] on button "Therapy Session" at bounding box center [1047, 332] width 128 height 28
